Goal: Information Seeking & Learning: Understand process/instructions

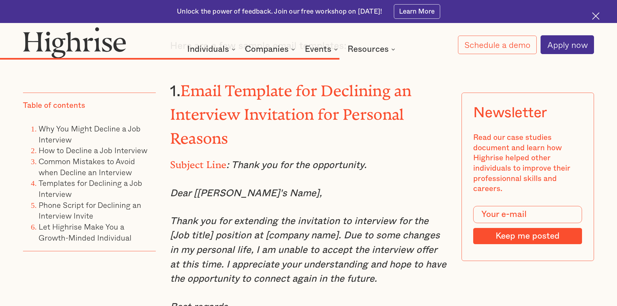
scroll to position [4142, 0]
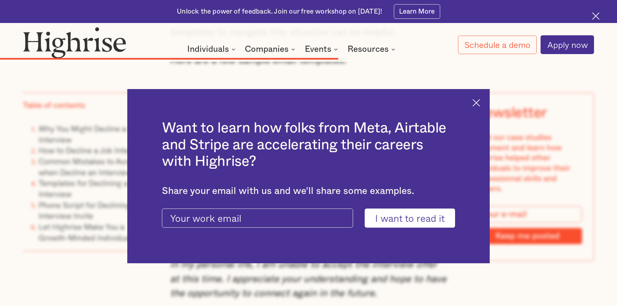
click at [478, 99] on img at bounding box center [476, 102] width 7 height 7
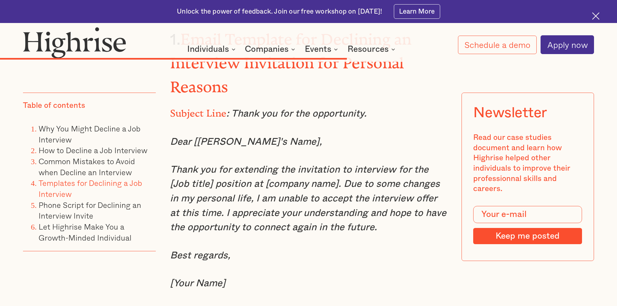
scroll to position [4175, 0]
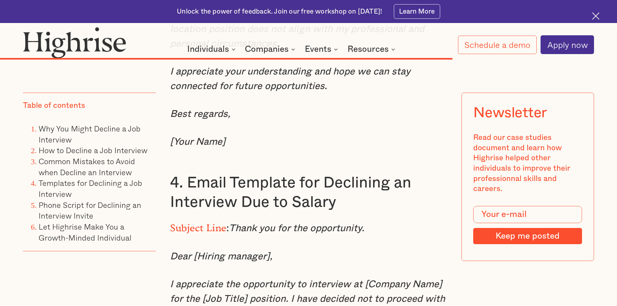
scroll to position [5114, 0]
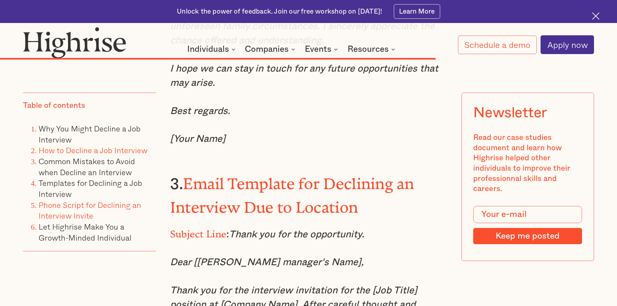
click at [116, 148] on link "How to Decline a Job Interview" at bounding box center [93, 150] width 109 height 12
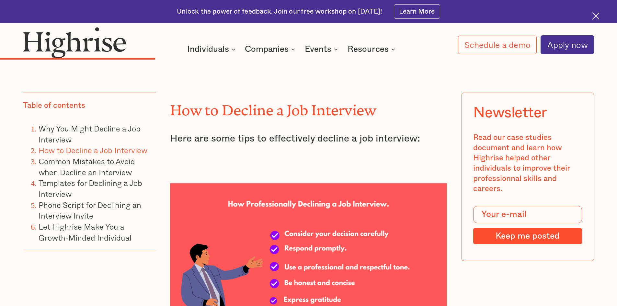
click at [117, 144] on li "Why You Might Decline a Job Interview" at bounding box center [97, 134] width 117 height 22
click at [118, 133] on link "Why You Might Decline a Job Interview" at bounding box center [90, 133] width 102 height 23
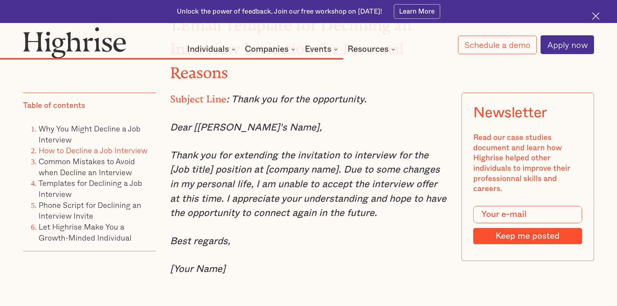
scroll to position [4197, 0]
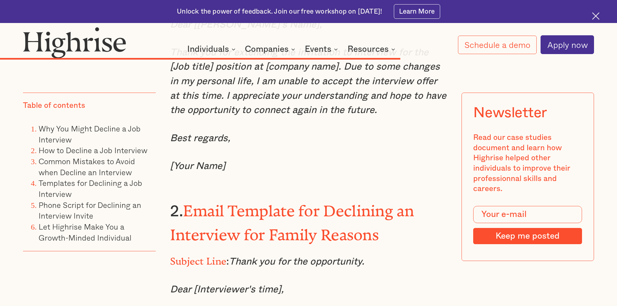
scroll to position [4327, 0]
